Goal: Check status: Check status

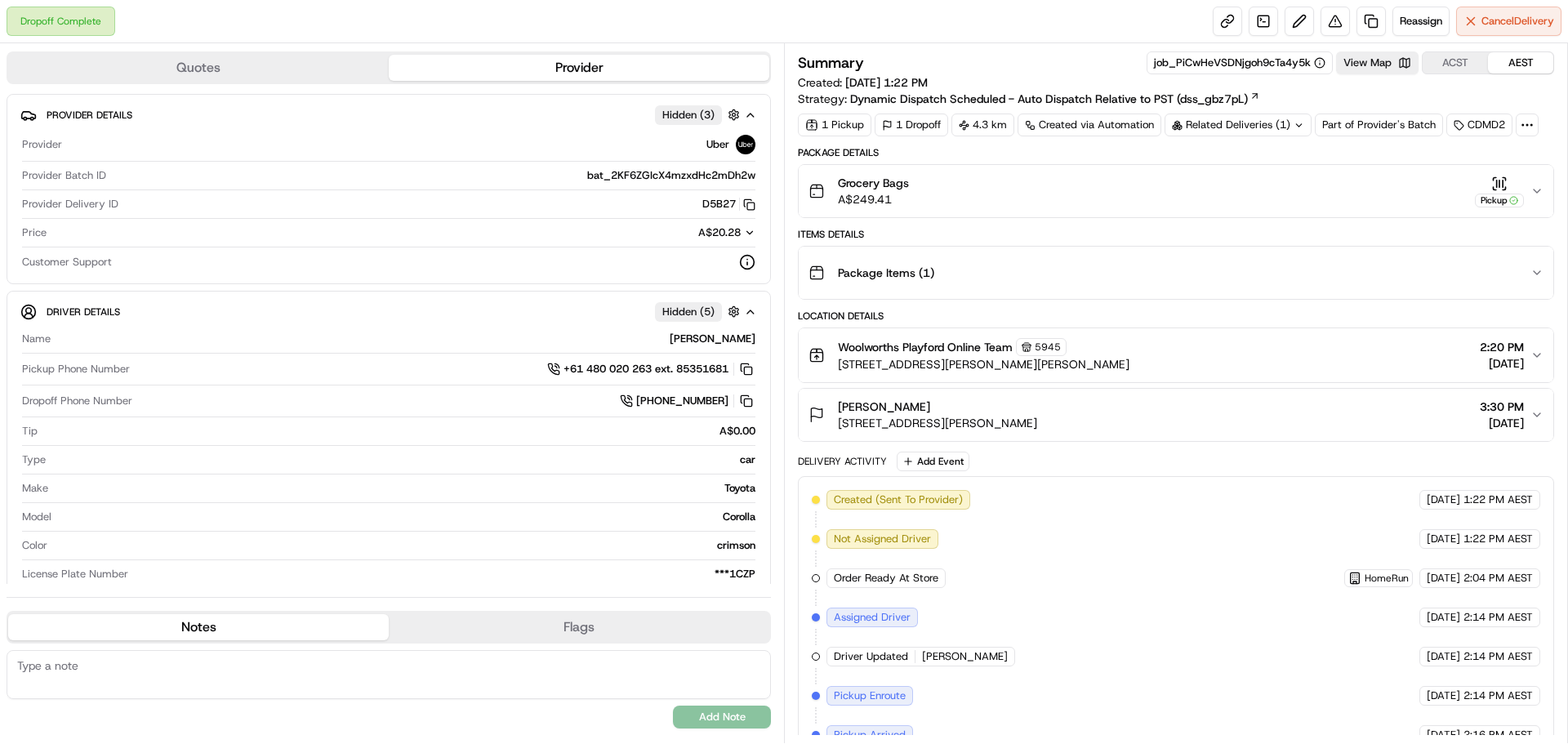
click at [1528, 191] on div "Grocery Bags A$249.41 Pickup" at bounding box center [1169, 190] width 722 height 32
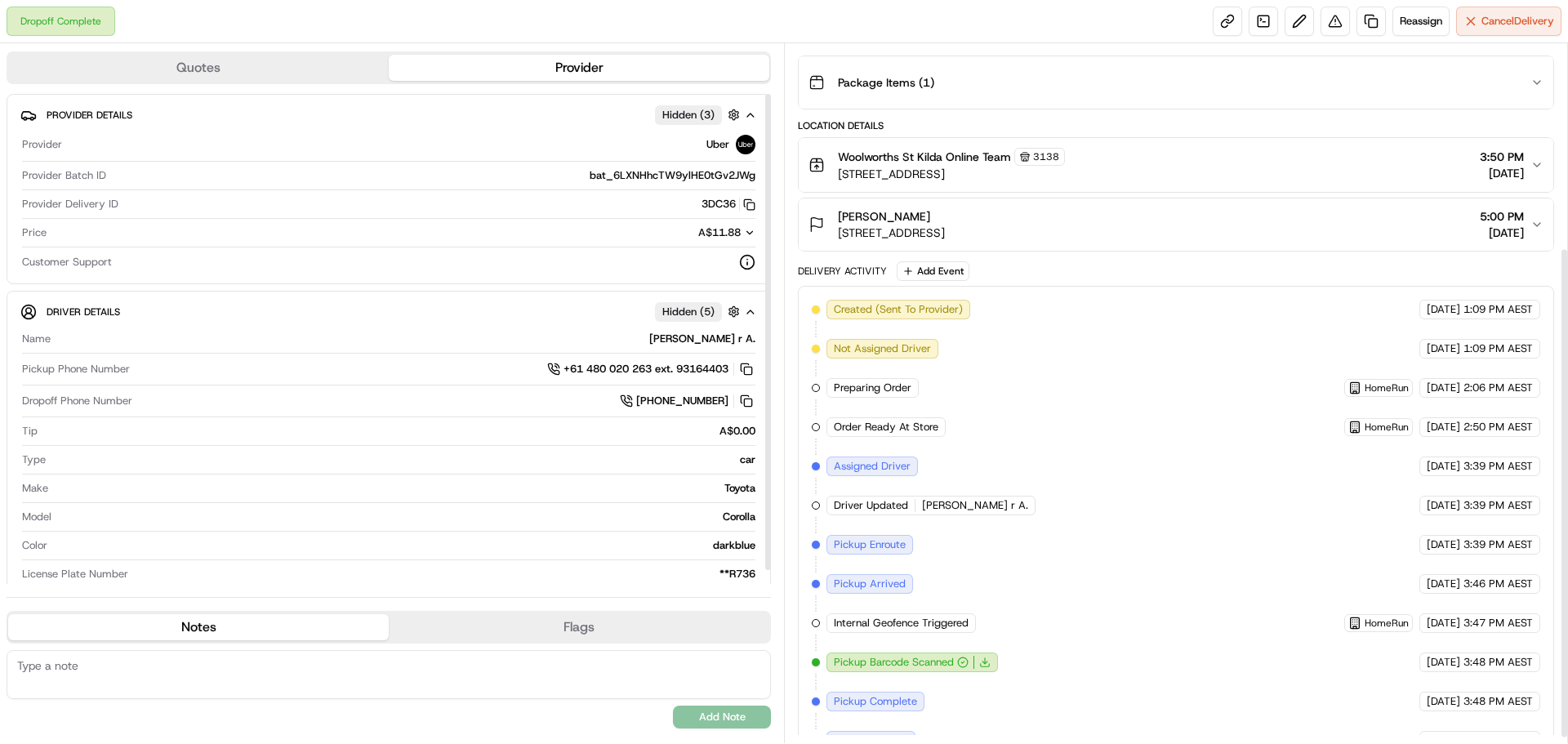
scroll to position [298, 0]
